Goal: Use online tool/utility: Utilize a website feature to perform a specific function

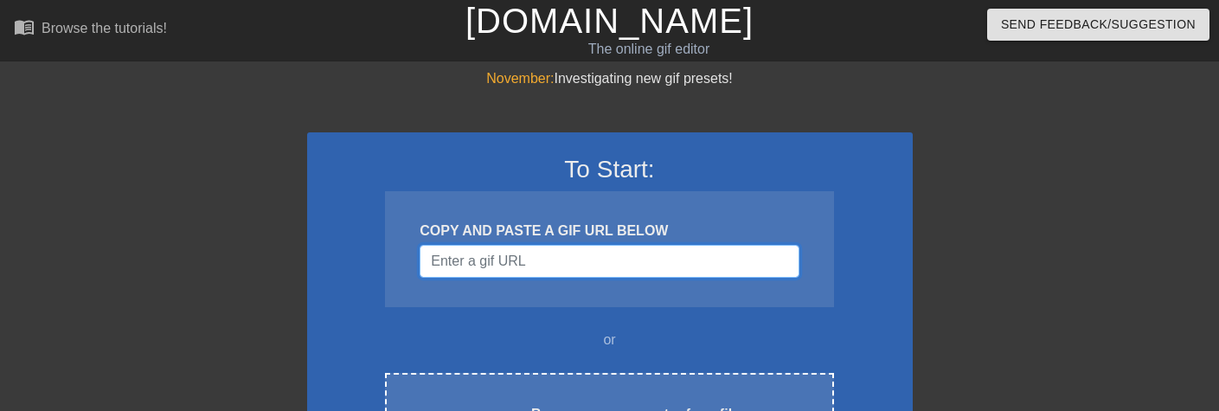
click at [557, 253] on input "Username" at bounding box center [609, 261] width 379 height 33
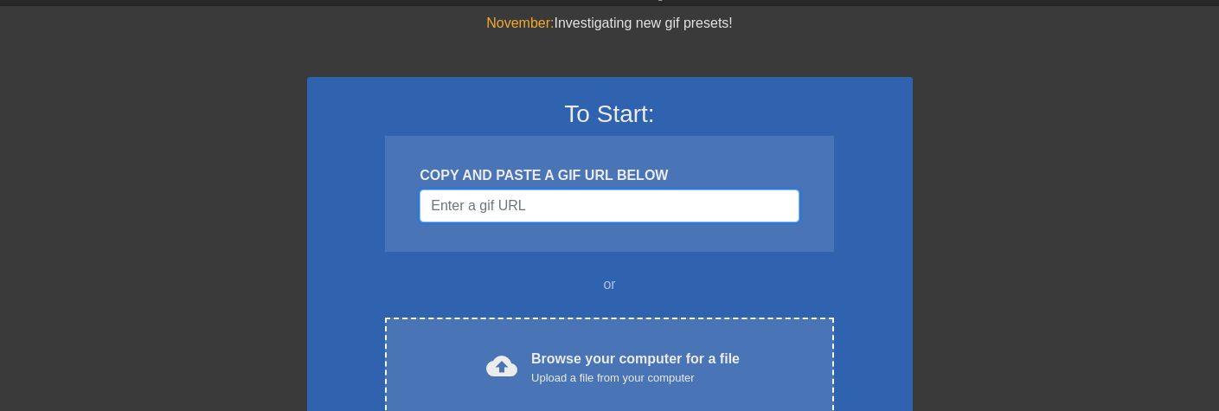
scroll to position [87, 0]
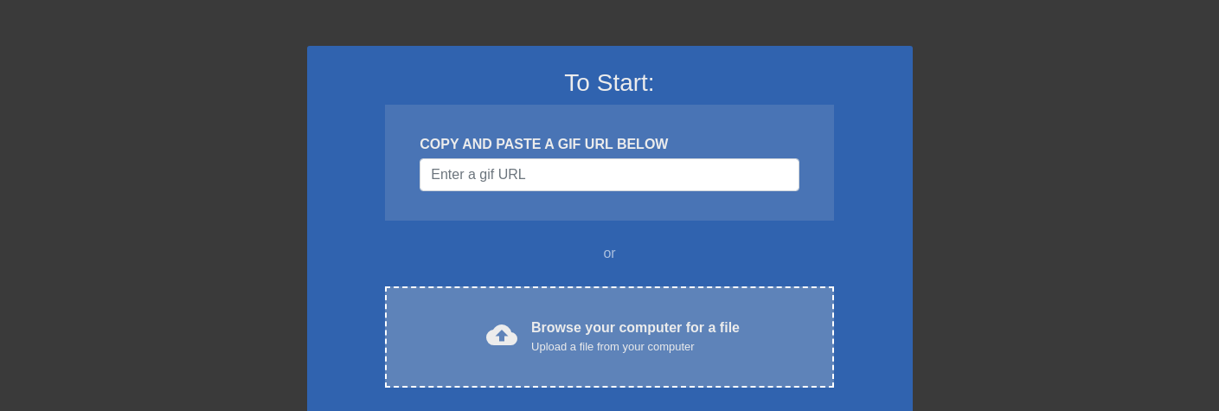
click at [567, 318] on div "Browse your computer for a file Upload a file from your computer" at bounding box center [635, 337] width 209 height 38
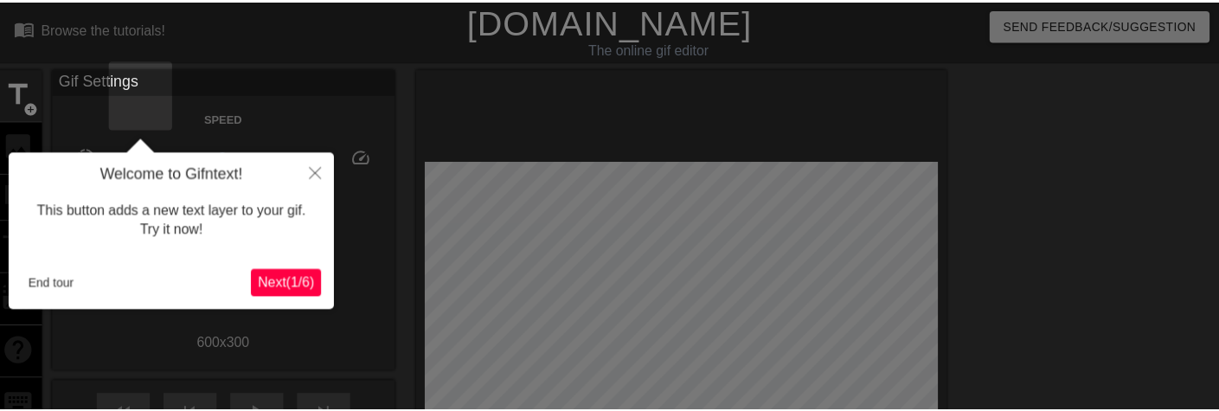
scroll to position [42, 0]
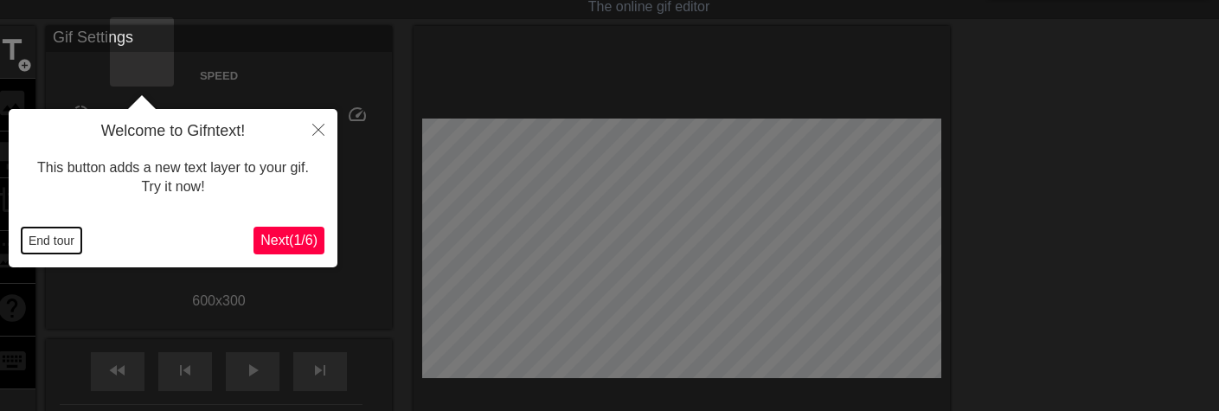
click at [41, 240] on button "End tour" at bounding box center [52, 241] width 60 height 26
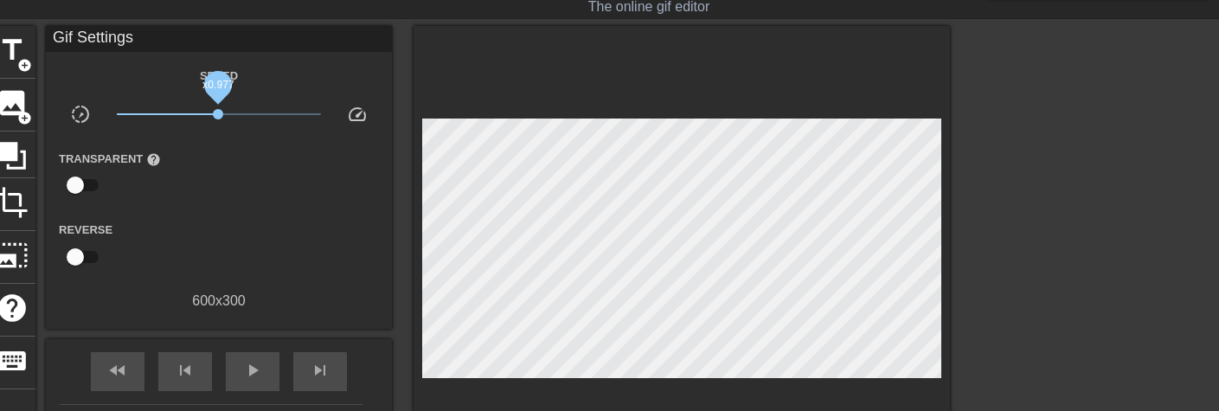
click at [223, 115] on span "x0.977" at bounding box center [218, 114] width 10 height 10
click at [263, 376] on span "play_arrow" at bounding box center [252, 370] width 21 height 21
drag, startPoint x: 359, startPoint y: 113, endPoint x: 393, endPoint y: 120, distance: 34.5
click at [322, 120] on span "x1.57" at bounding box center [219, 114] width 205 height 21
drag, startPoint x: 389, startPoint y: 113, endPoint x: 379, endPoint y: 113, distance: 10.4
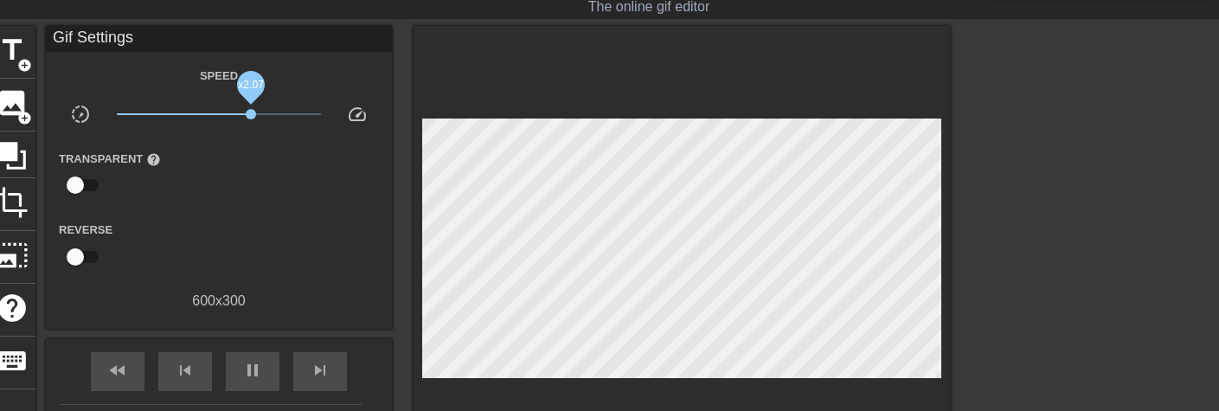
click at [256, 113] on span "x2.07" at bounding box center [251, 114] width 10 height 10
drag, startPoint x: 379, startPoint y: 113, endPoint x: 397, endPoint y: 123, distance: 20.5
click at [322, 123] on span "x2.99" at bounding box center [219, 114] width 205 height 21
click at [125, 177] on input "checkbox" at bounding box center [75, 185] width 99 height 33
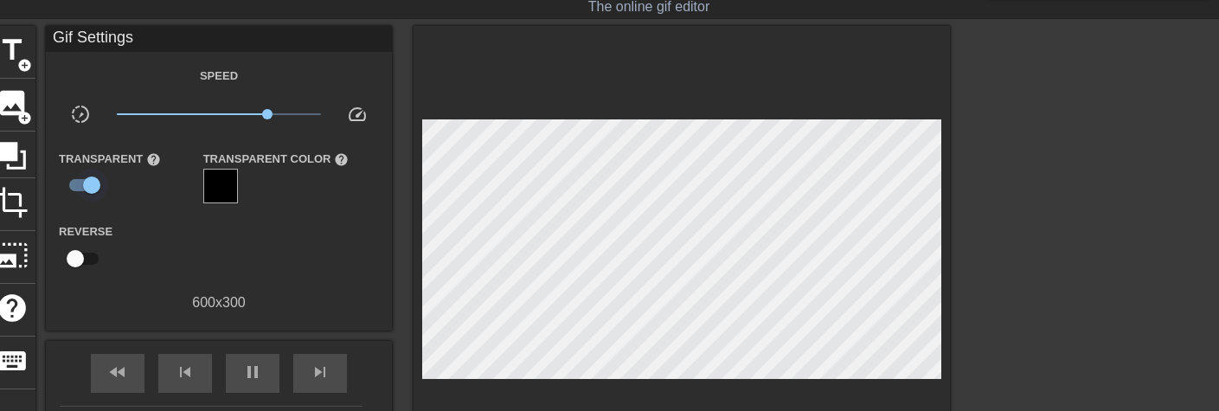
click at [141, 177] on input "checkbox" at bounding box center [91, 185] width 99 height 33
checkbox input "false"
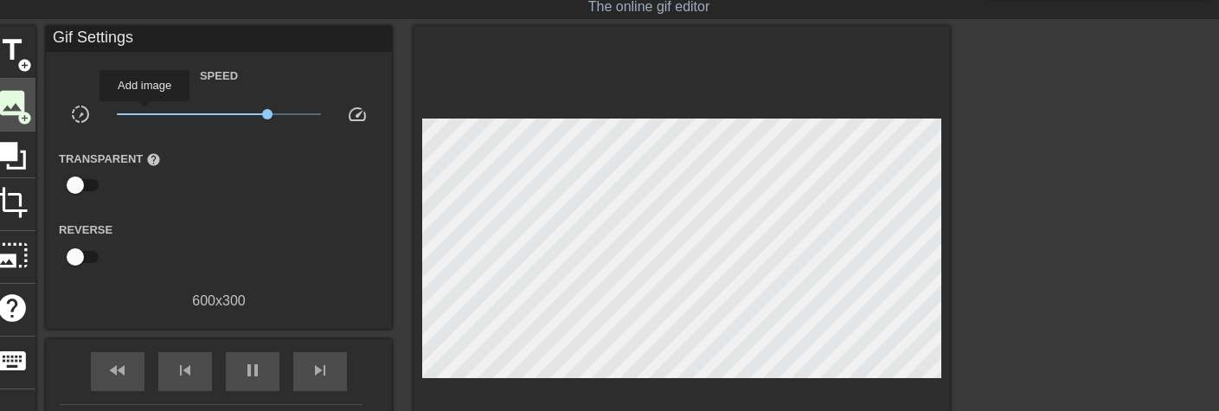
click at [29, 113] on span "image" at bounding box center [12, 103] width 33 height 33
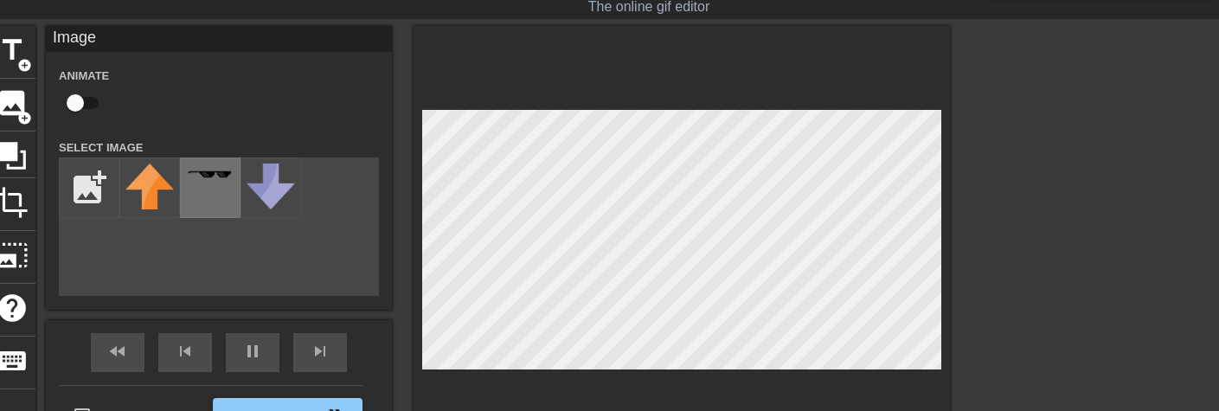
click at [241, 195] on div at bounding box center [210, 188] width 61 height 61
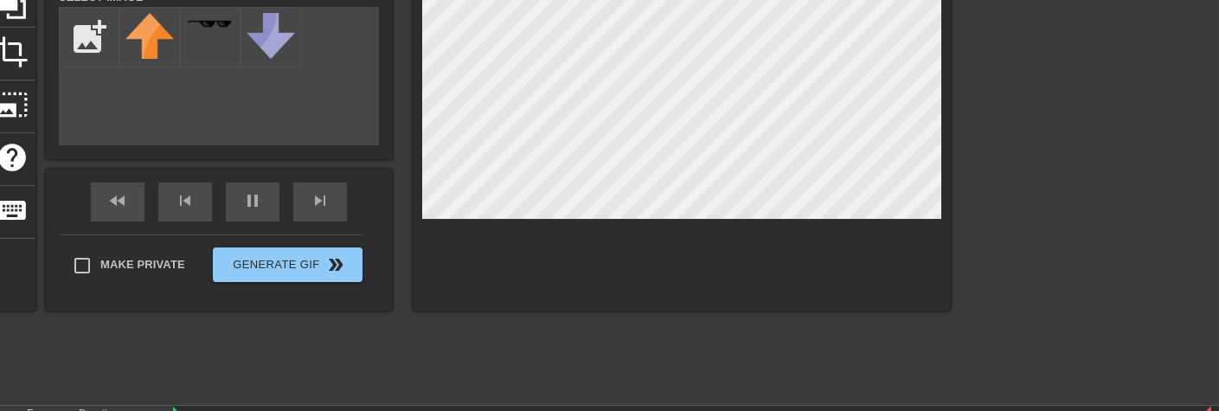
scroll to position [25, 0]
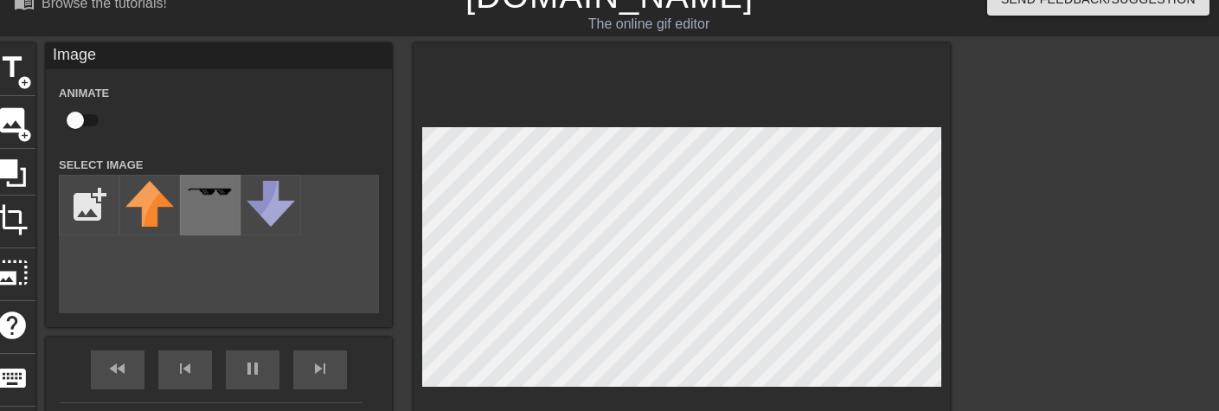
click at [241, 215] on div at bounding box center [210, 205] width 61 height 61
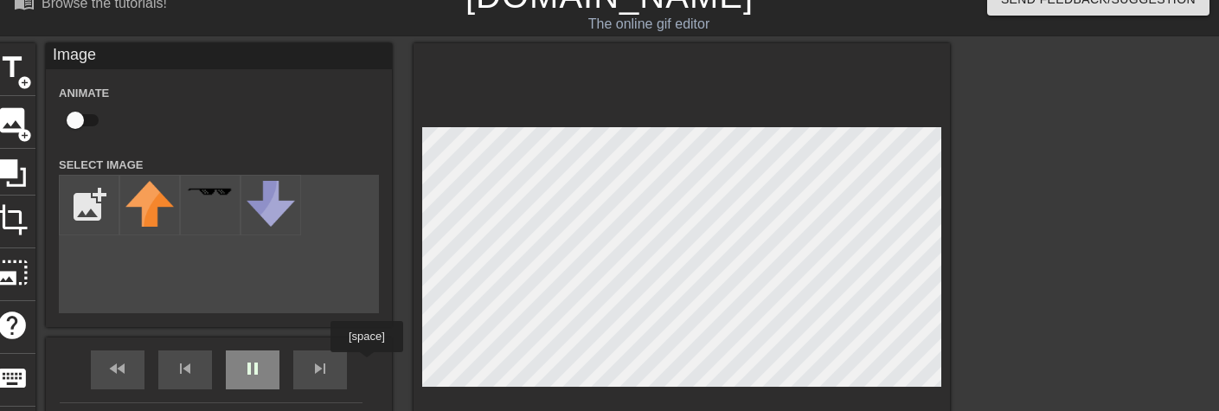
click at [360, 364] on div "fast_rewind skip_previous pause skip_next" at bounding box center [219, 370] width 282 height 65
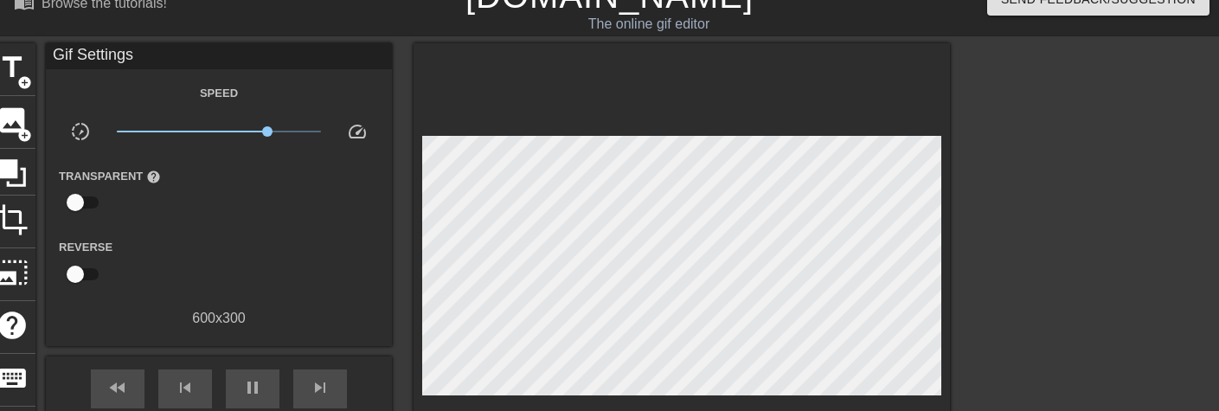
click at [835, 132] on div at bounding box center [682, 270] width 537 height 454
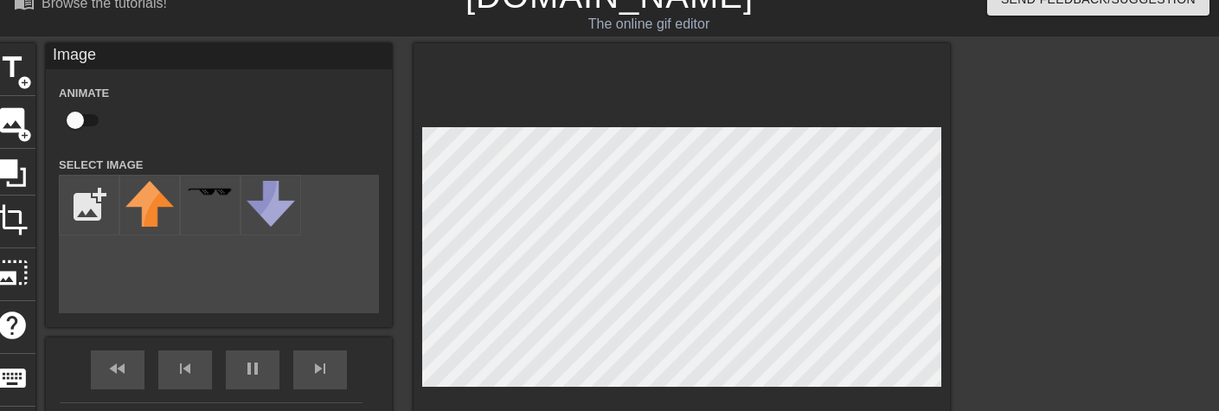
drag, startPoint x: 835, startPoint y: 132, endPoint x: 1102, endPoint y: 181, distance: 271.1
click at [1102, 181] on div "title add_circle image add_circle crop photo_size_select_large help keyboard Im…" at bounding box center [609, 302] width 1219 height 519
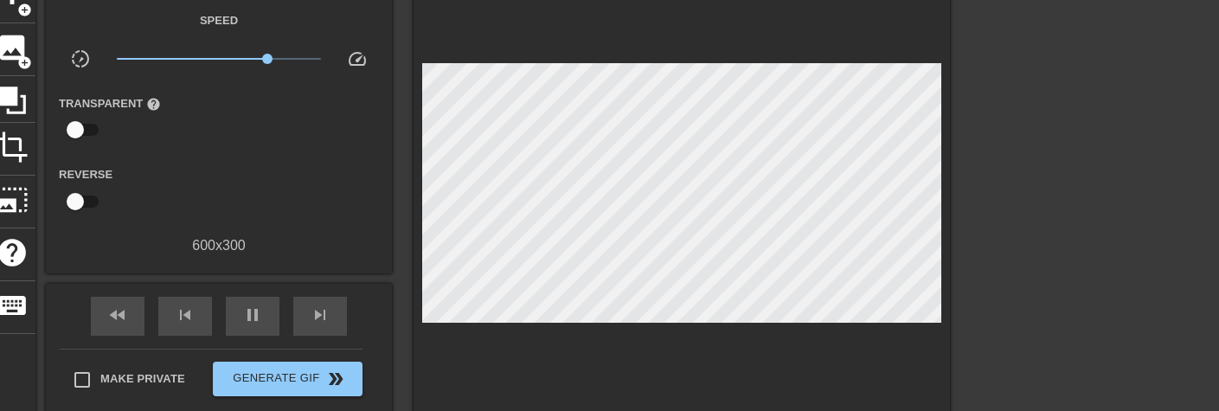
scroll to position [198, 0]
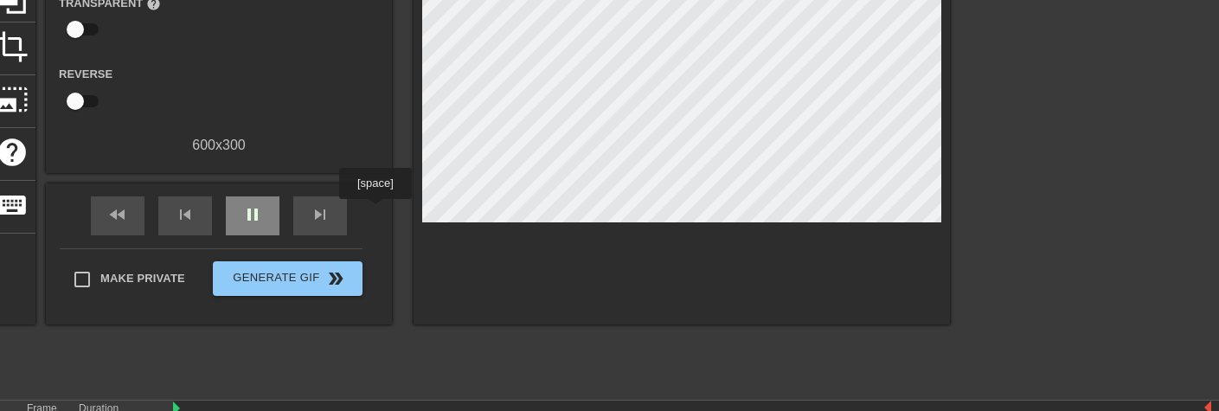
click at [263, 211] on span "pause" at bounding box center [252, 214] width 21 height 21
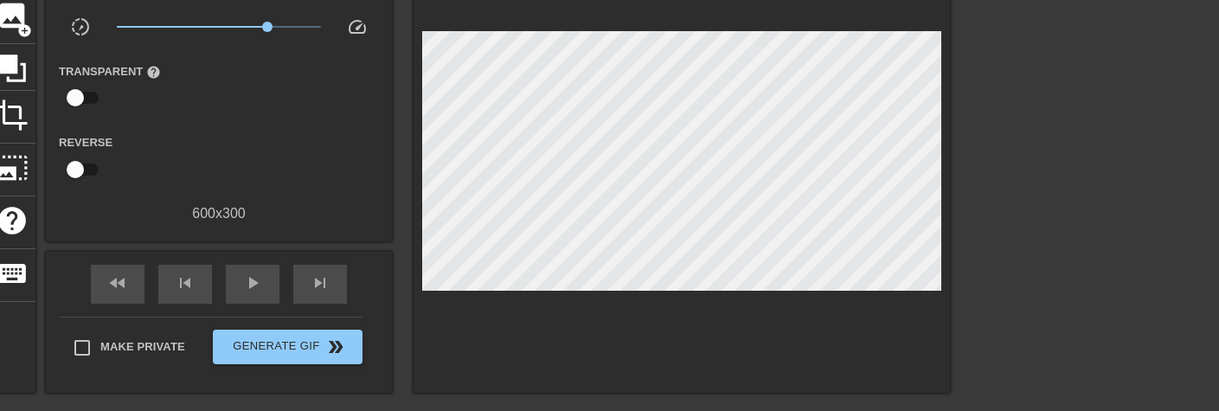
scroll to position [294, 0]
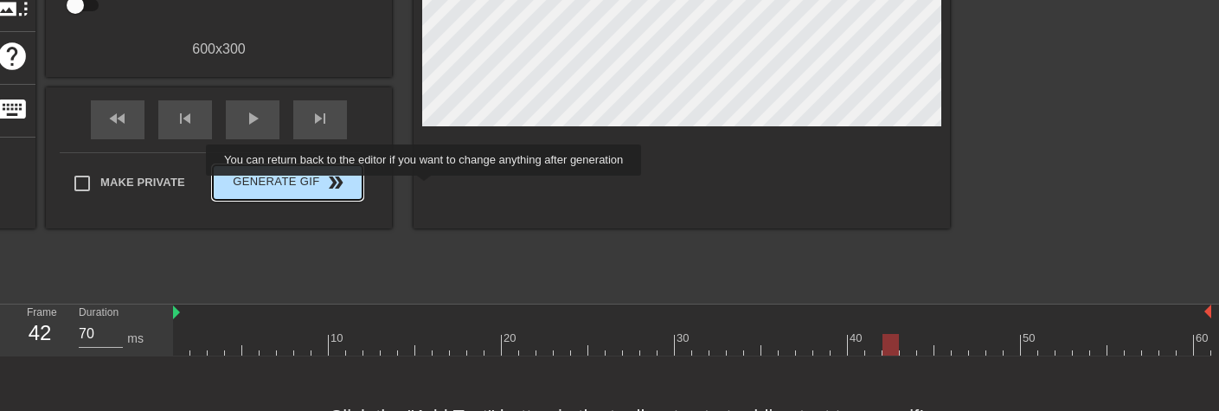
click at [356, 188] on span "Generate Gif double_arrow" at bounding box center [288, 182] width 136 height 21
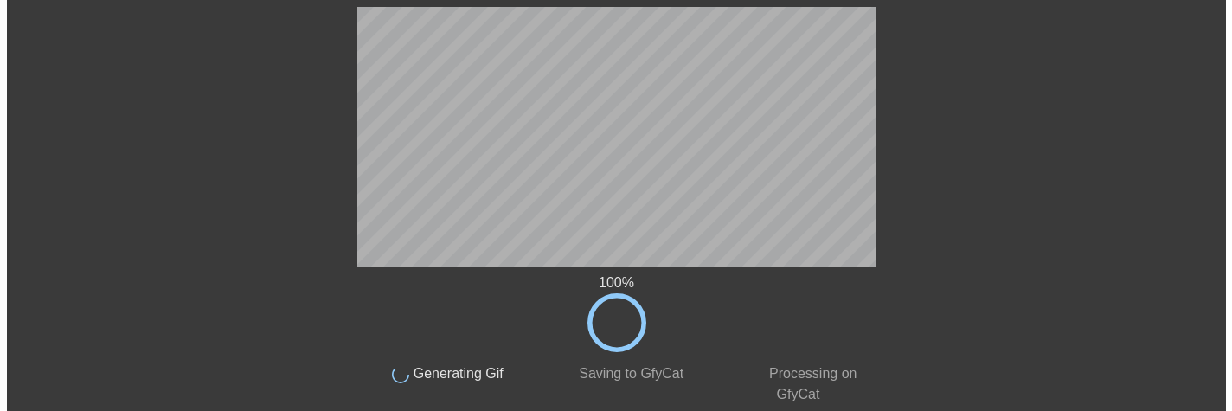
scroll to position [0, 0]
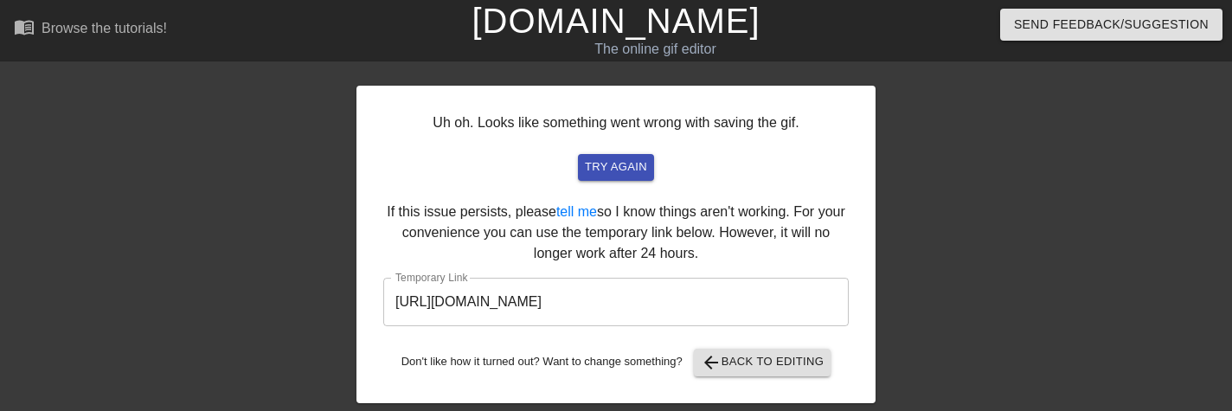
click at [626, 299] on input "[URL][DOMAIN_NAME]" at bounding box center [616, 302] width 466 height 48
